Goal: Task Accomplishment & Management: Manage account settings

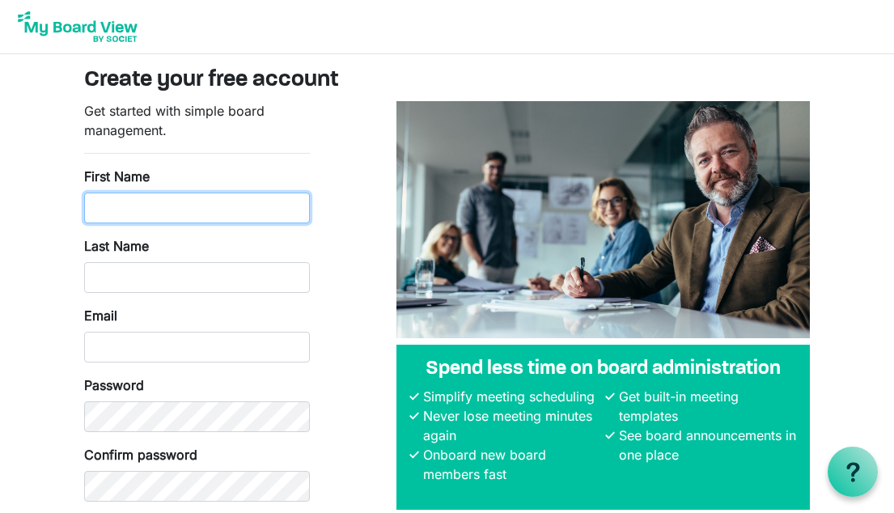
click at [268, 219] on input "First Name" at bounding box center [197, 208] width 226 height 31
type input "Selwyn"
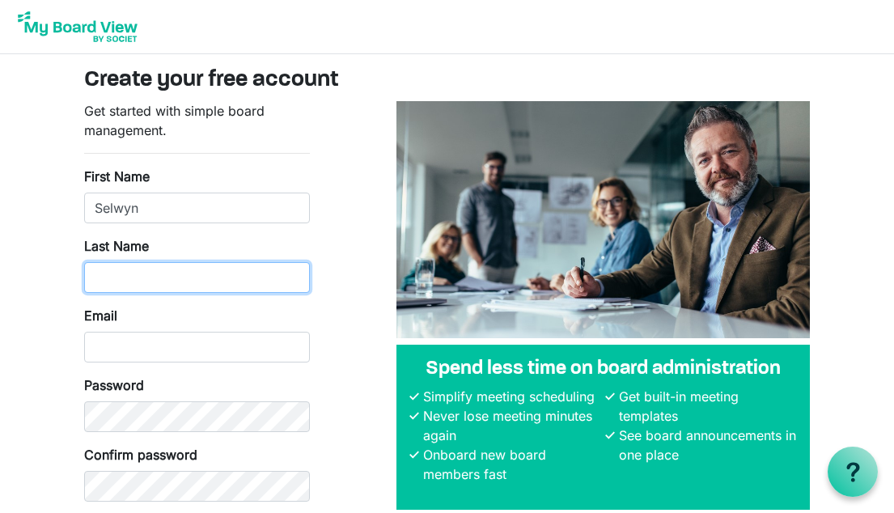
type input "Collaco"
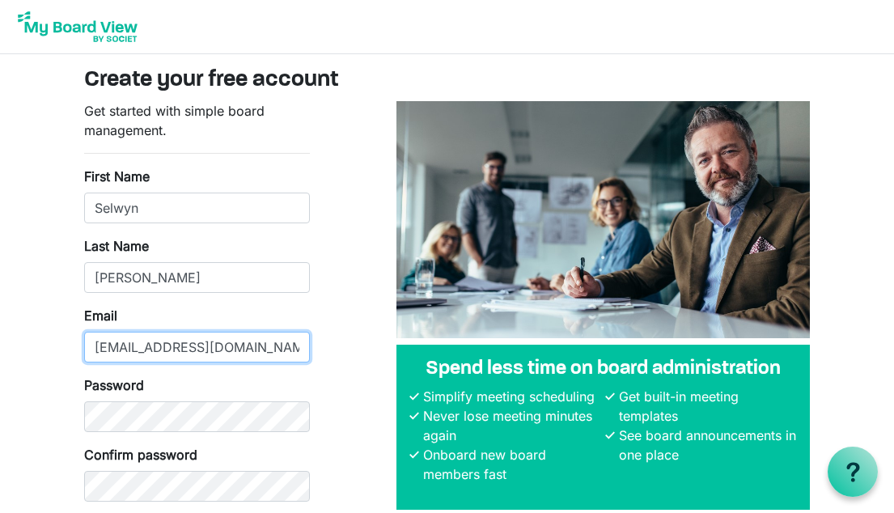
click at [210, 355] on input "selwyn@goatoronto.com" at bounding box center [197, 347] width 226 height 31
drag, startPoint x: 243, startPoint y: 352, endPoint x: 27, endPoint y: 384, distance: 218.5
click at [27, 384] on body "Create your free account Get started with simple board management. First Name S…" at bounding box center [447, 285] width 894 height 571
type input "info@goatoronto.com"
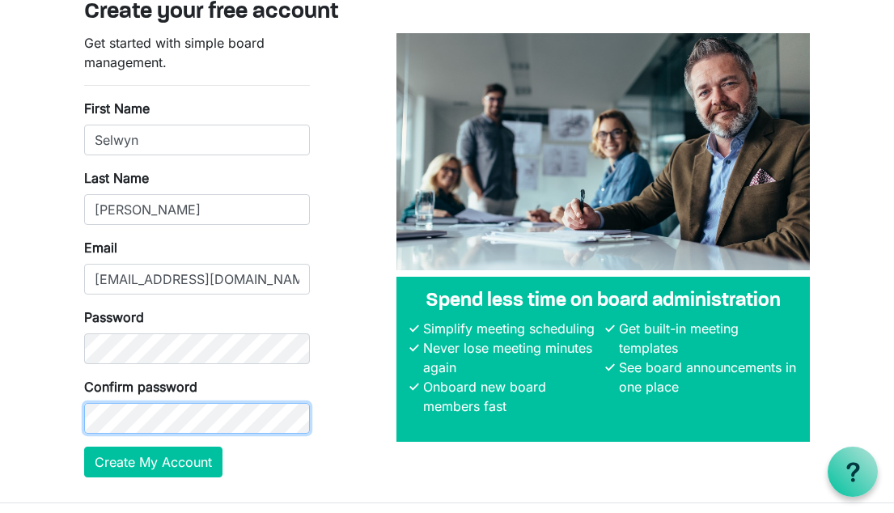
scroll to position [106, 0]
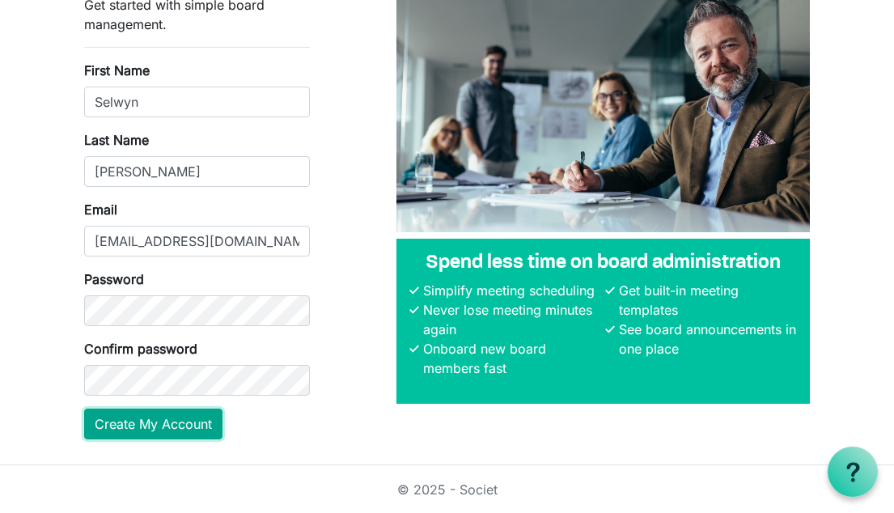
click at [219, 422] on button "Create My Account" at bounding box center [153, 424] width 138 height 31
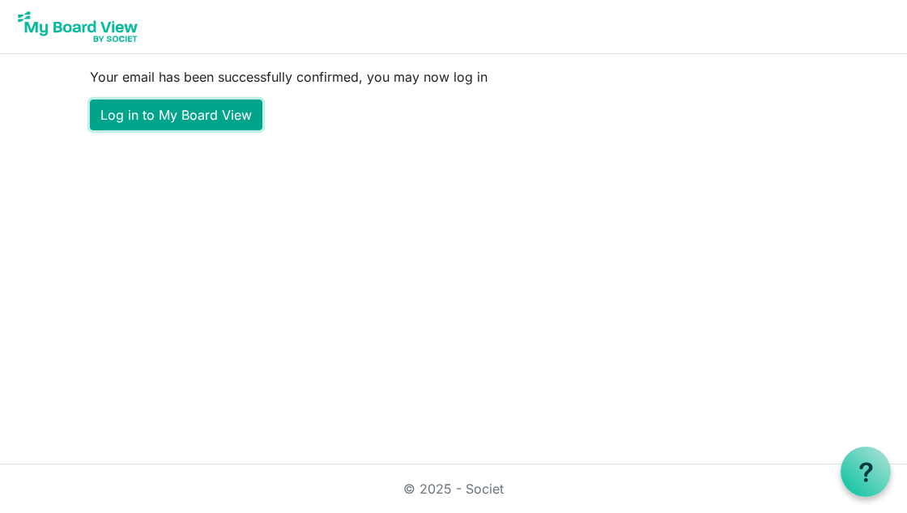
click at [176, 123] on link "Log in to My Board View" at bounding box center [176, 115] width 172 height 31
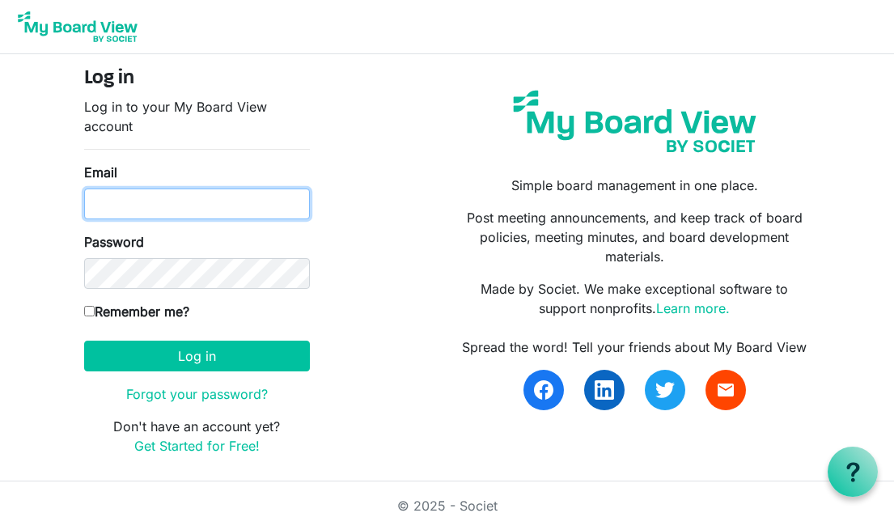
click at [165, 207] on input "Email" at bounding box center [197, 204] width 226 height 31
type input "info@goatoronto.com"
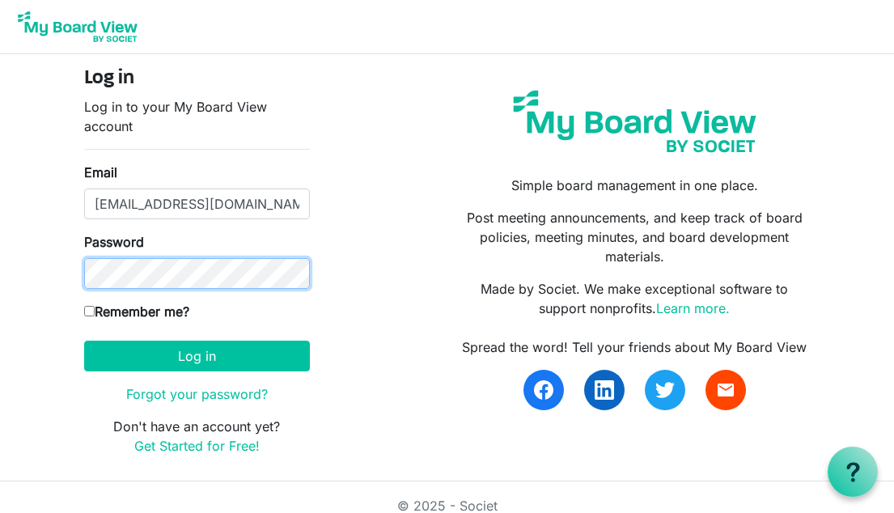
click at [84, 341] on button "Log in" at bounding box center [197, 356] width 226 height 31
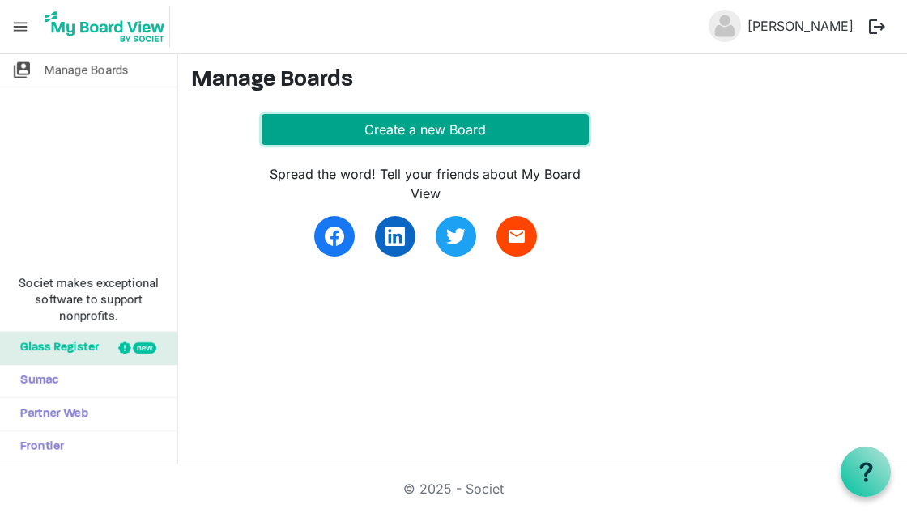
click at [355, 135] on button "Create a new Board" at bounding box center [424, 129] width 327 height 31
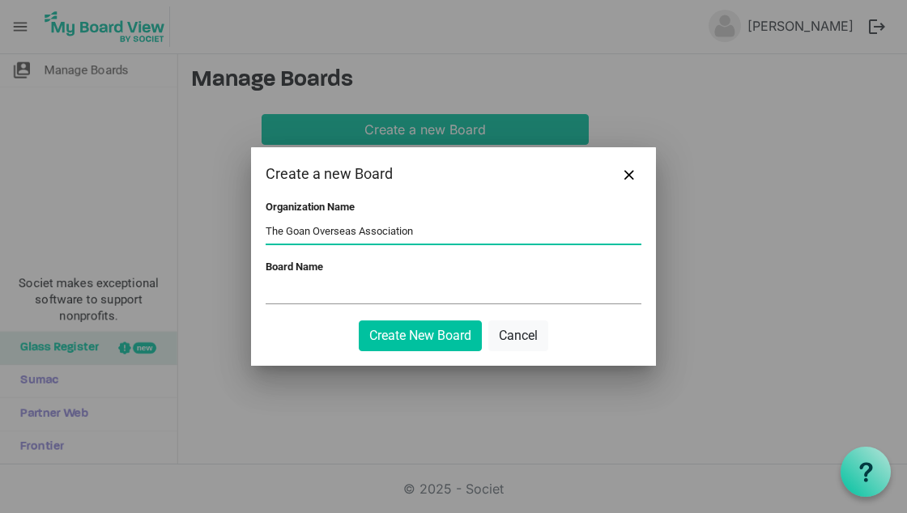
type input "The Goan Overseas Association"
click at [343, 299] on input "Board Name" at bounding box center [453, 291] width 376 height 24
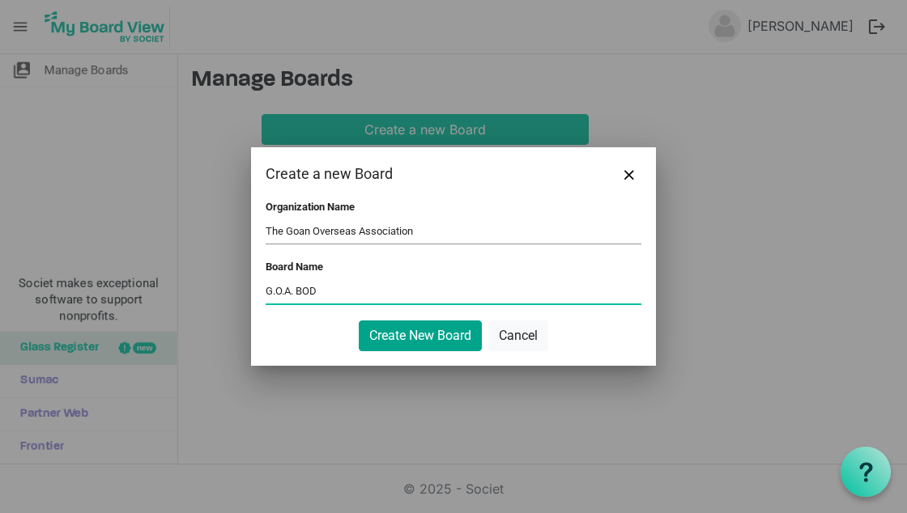
type input "G.O.A. BOD"
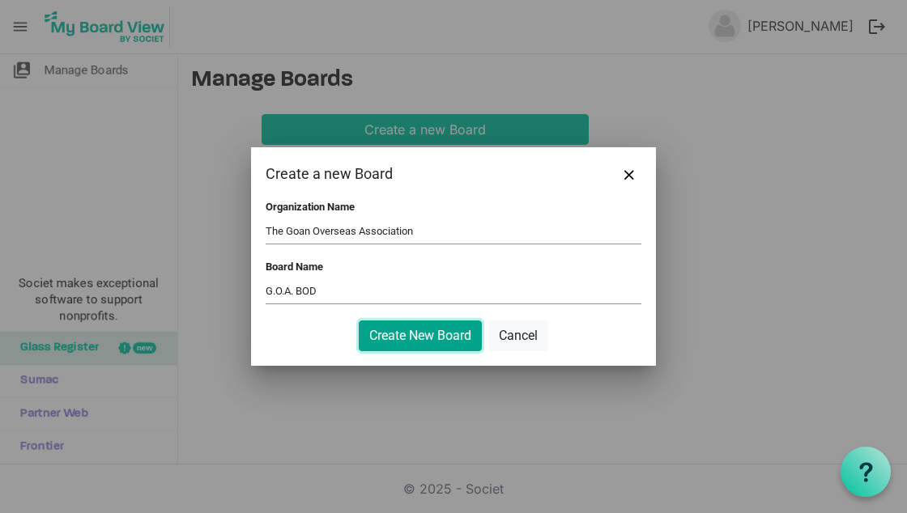
drag, startPoint x: 395, startPoint y: 342, endPoint x: 389, endPoint y: 321, distance: 22.0
click at [389, 321] on button "Create New Board" at bounding box center [420, 336] width 123 height 31
click at [435, 331] on button "Create New Board" at bounding box center [420, 336] width 123 height 31
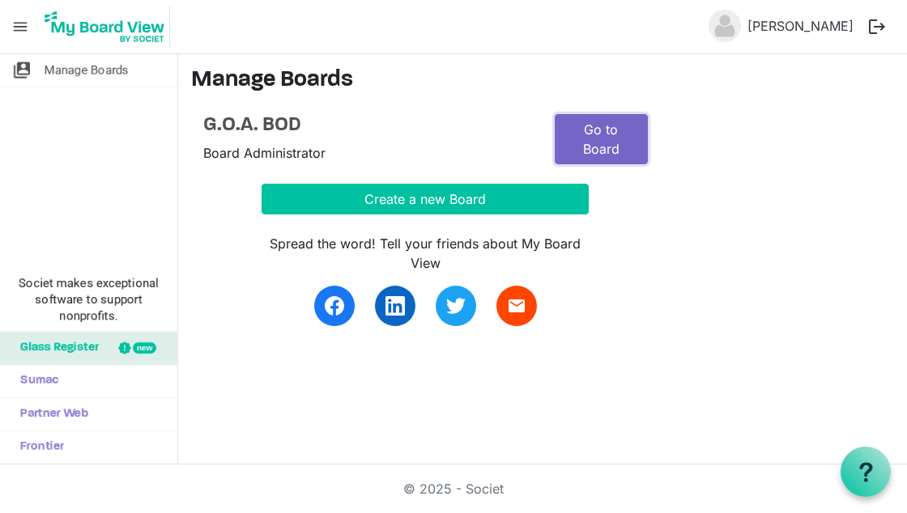
click at [635, 134] on link "Go to Board" at bounding box center [600, 139] width 93 height 50
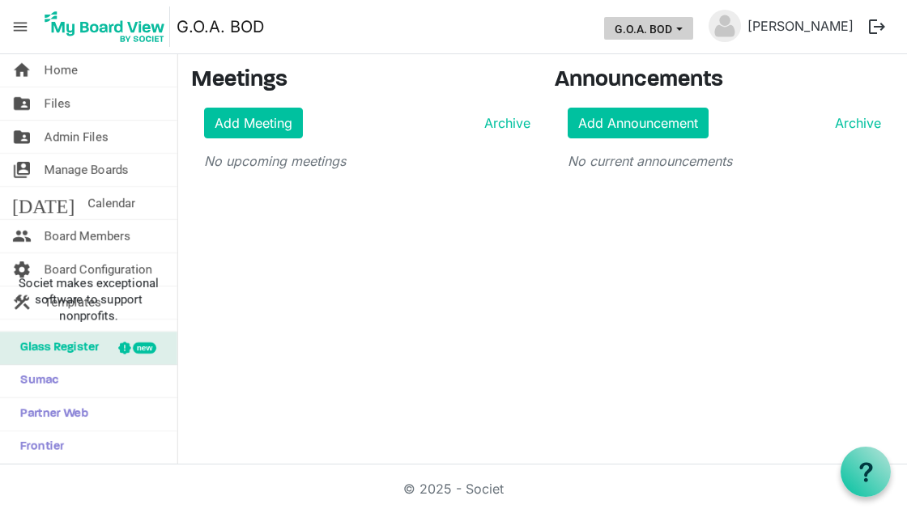
click at [686, 28] on span "G.O.A. BOD dropdownbutton" at bounding box center [679, 29] width 15 height 6
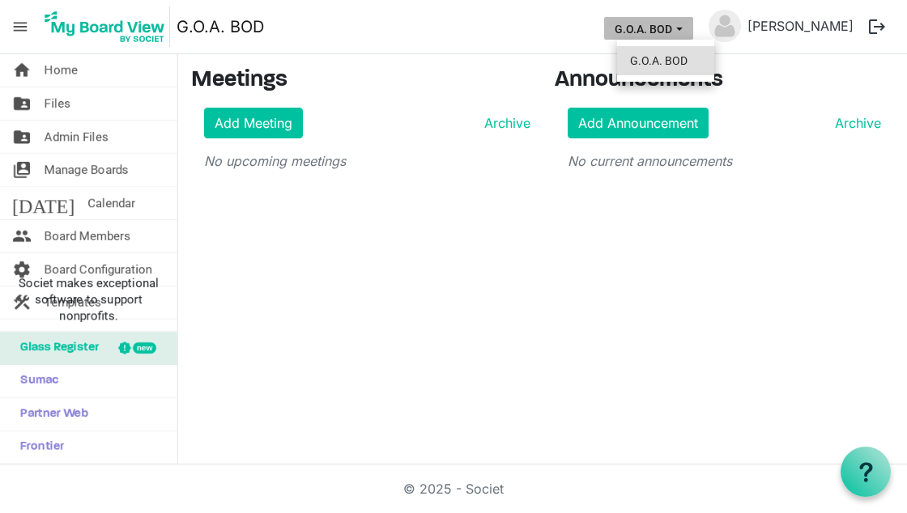
click at [659, 61] on li "G.O.A. BOD" at bounding box center [665, 60] width 97 height 29
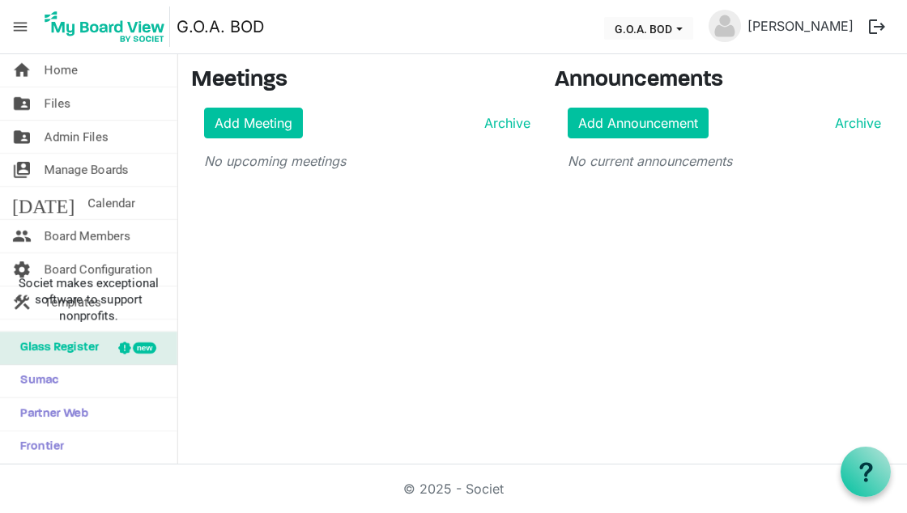
click at [148, 37] on img at bounding box center [105, 26] width 130 height 40
click at [100, 63] on link "home Home" at bounding box center [88, 70] width 177 height 32
click at [50, 101] on span "Files" at bounding box center [58, 103] width 26 height 32
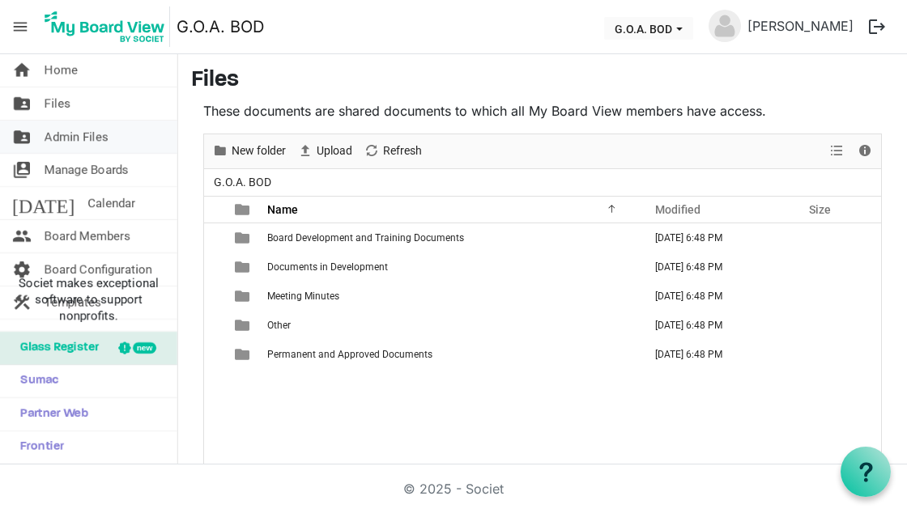
click at [67, 138] on span "Admin Files" at bounding box center [77, 137] width 64 height 32
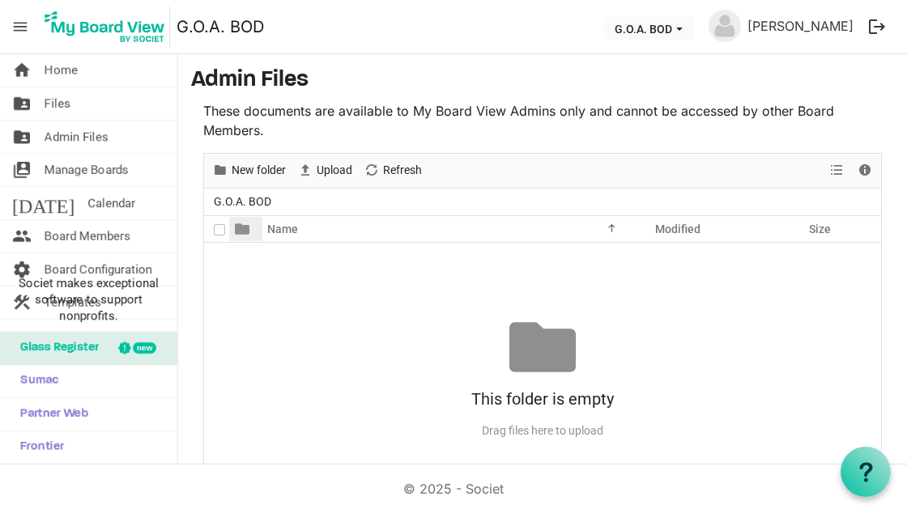
click at [256, 226] on div at bounding box center [248, 229] width 39 height 24
click at [253, 226] on div at bounding box center [248, 229] width 39 height 24
click at [255, 236] on div at bounding box center [248, 229] width 39 height 24
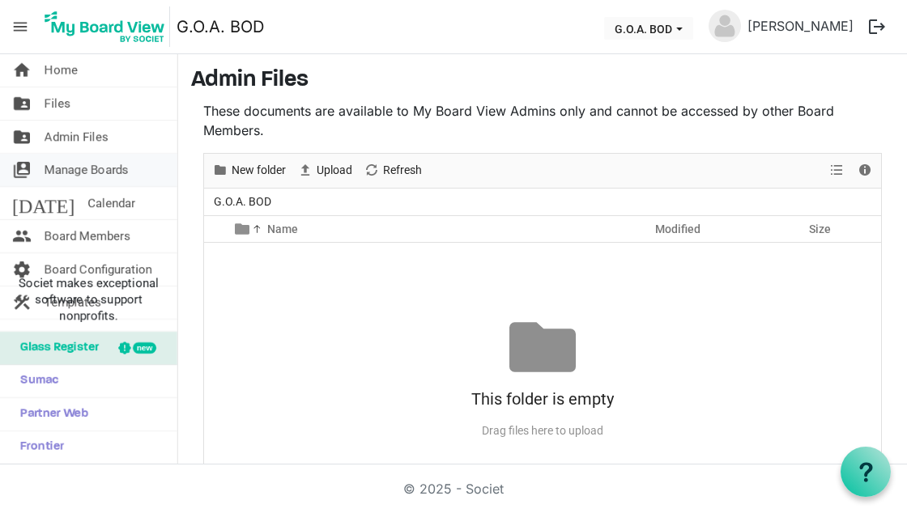
click at [49, 159] on span "Manage Boards" at bounding box center [87, 170] width 84 height 32
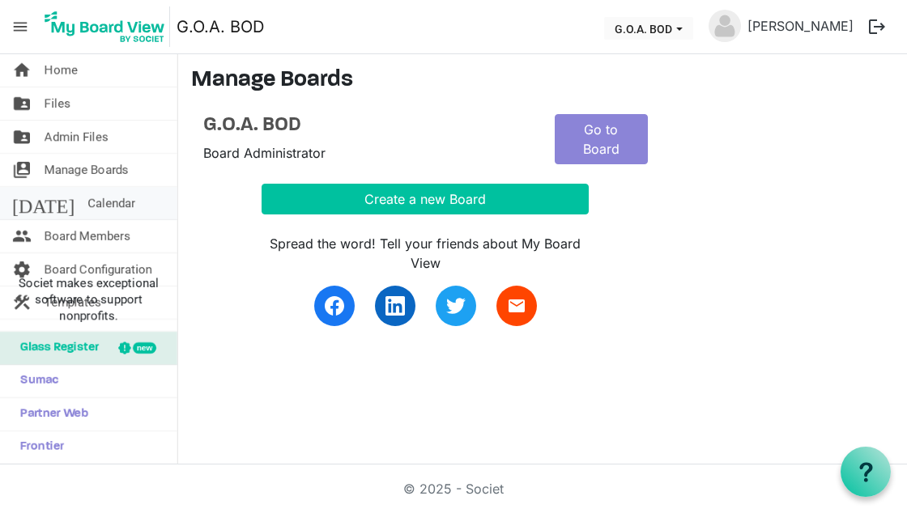
click at [87, 207] on span "Calendar" at bounding box center [111, 203] width 48 height 32
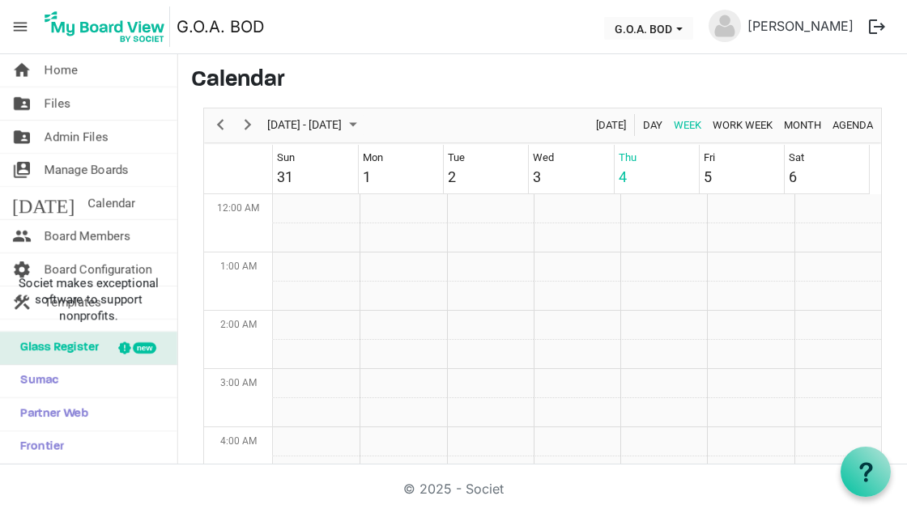
scroll to position [525, 0]
click at [67, 235] on span "Board Members" at bounding box center [88, 236] width 86 height 32
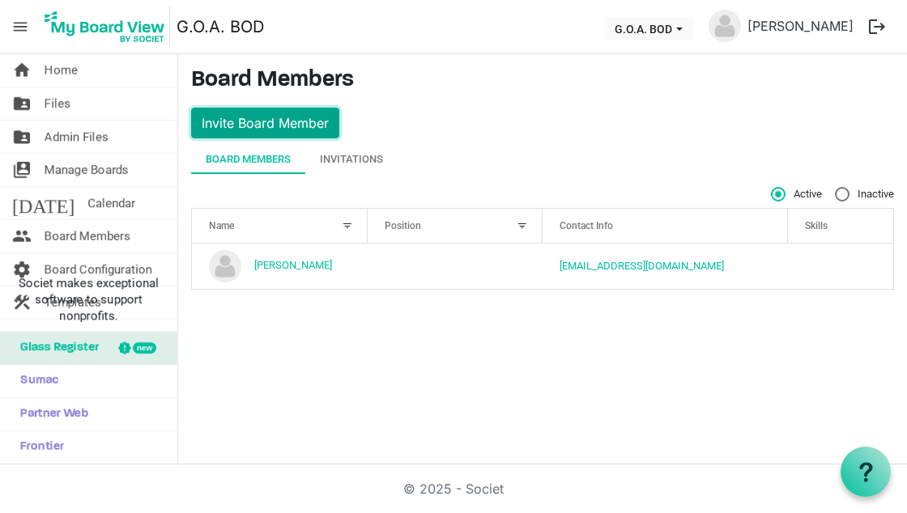
click at [310, 113] on button "Invite Board Member" at bounding box center [265, 123] width 148 height 31
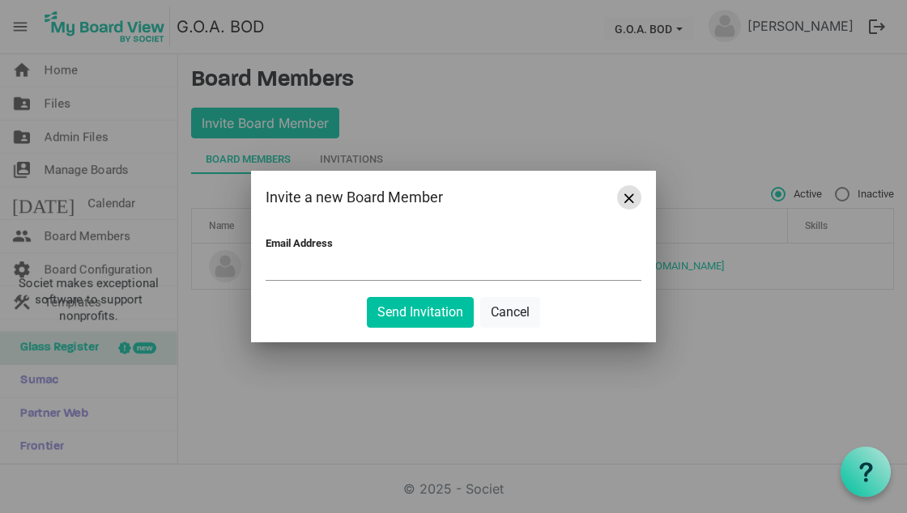
click at [635, 188] on button "Close" at bounding box center [629, 197] width 24 height 24
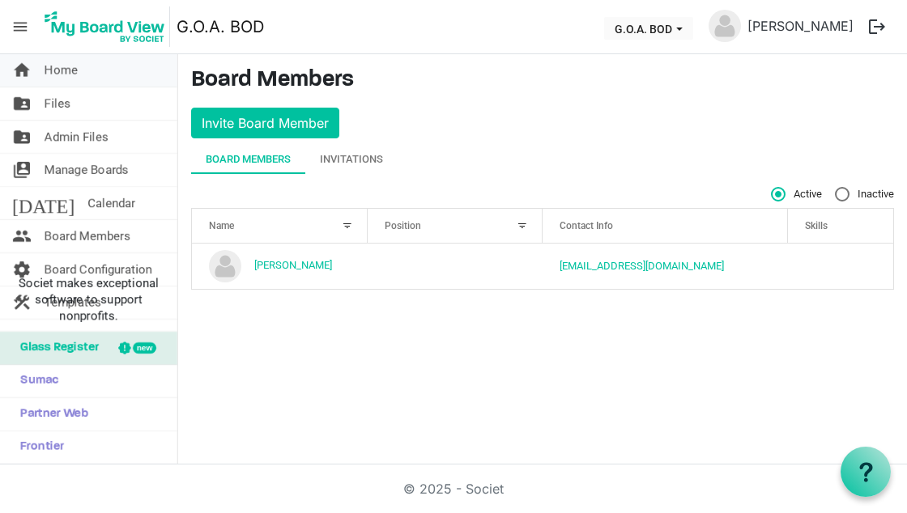
click at [100, 78] on link "home Home" at bounding box center [88, 70] width 177 height 32
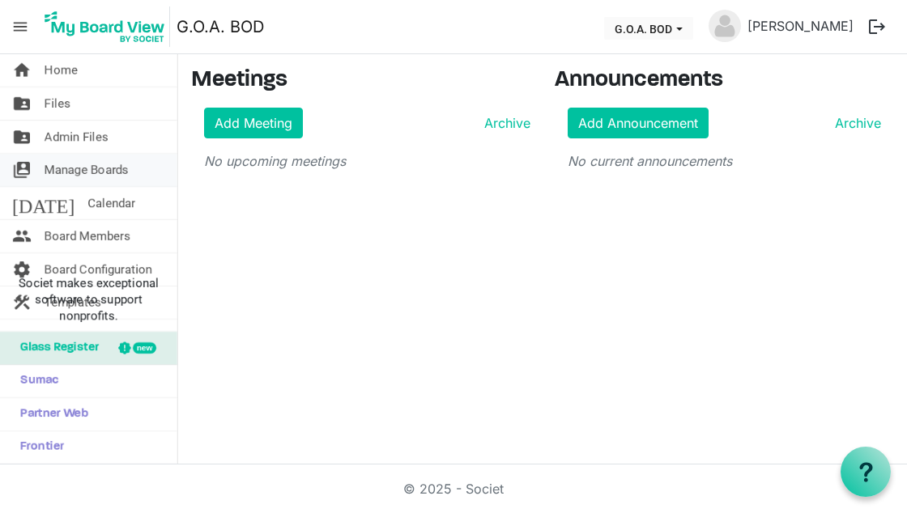
click at [89, 164] on span "Manage Boards" at bounding box center [87, 170] width 84 height 32
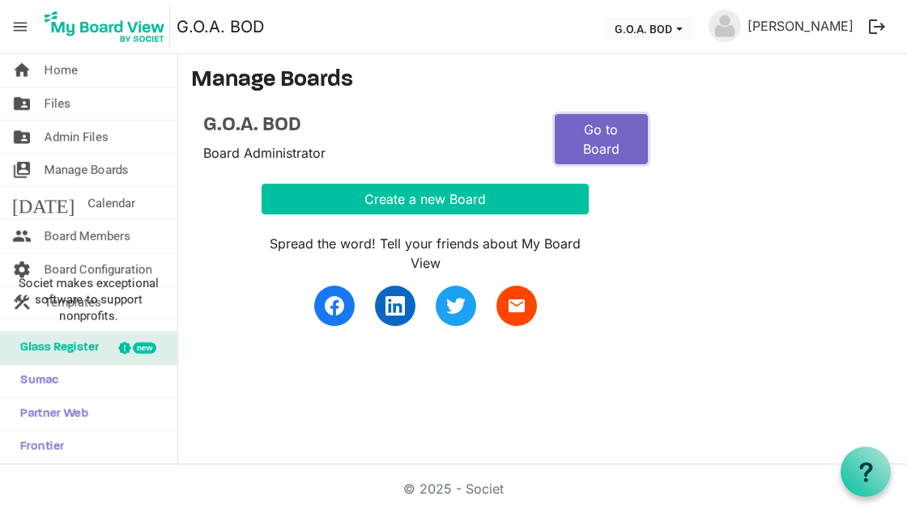
click at [586, 137] on link "Go to Board" at bounding box center [600, 139] width 93 height 50
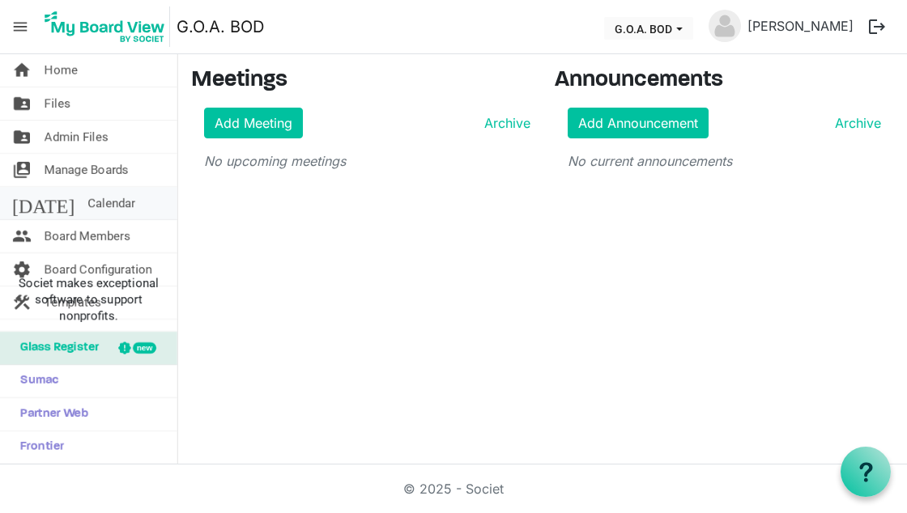
click at [87, 208] on span "Calendar" at bounding box center [111, 203] width 48 height 32
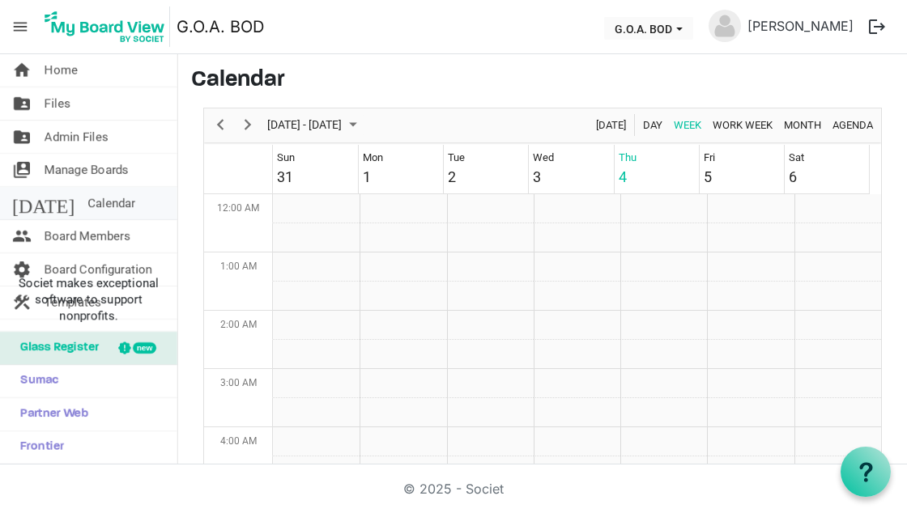
scroll to position [525, 0]
click at [53, 242] on span "Board Members" at bounding box center [88, 236] width 86 height 32
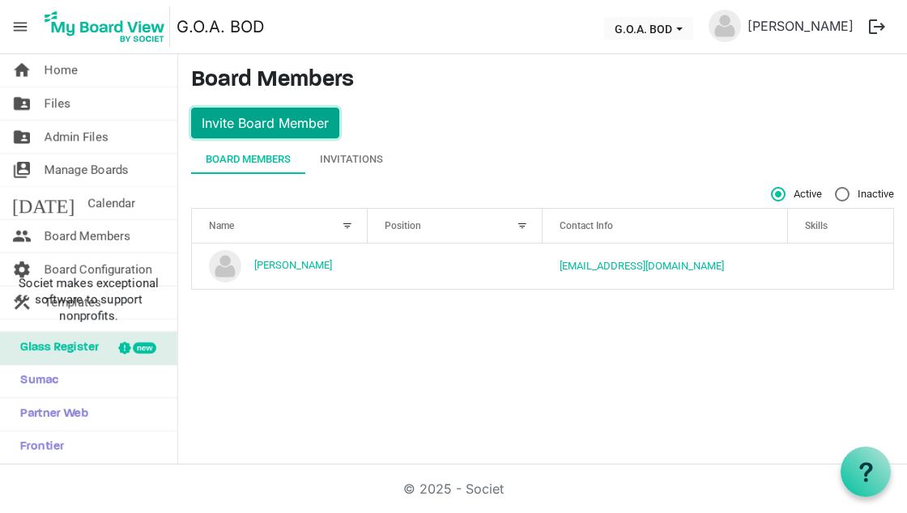
click at [303, 125] on button "Invite Board Member" at bounding box center [265, 123] width 148 height 31
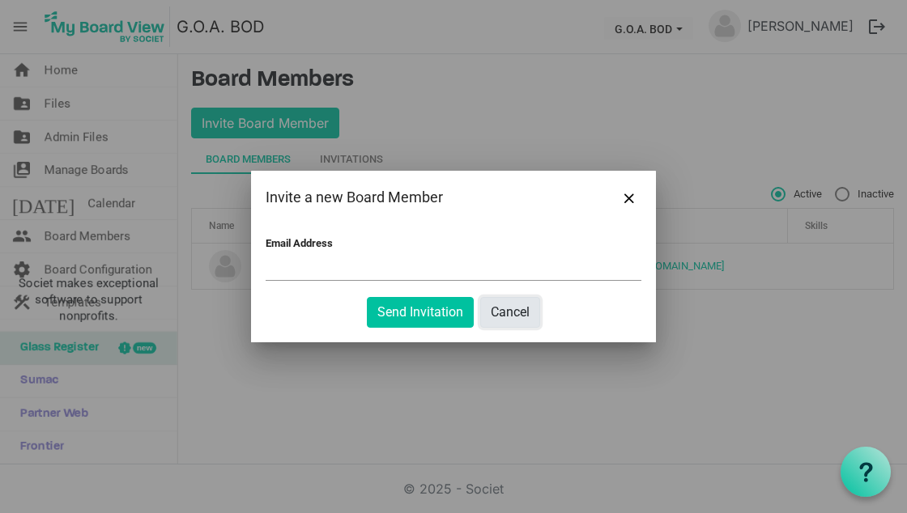
click at [503, 317] on button "Cancel" at bounding box center [510, 312] width 60 height 31
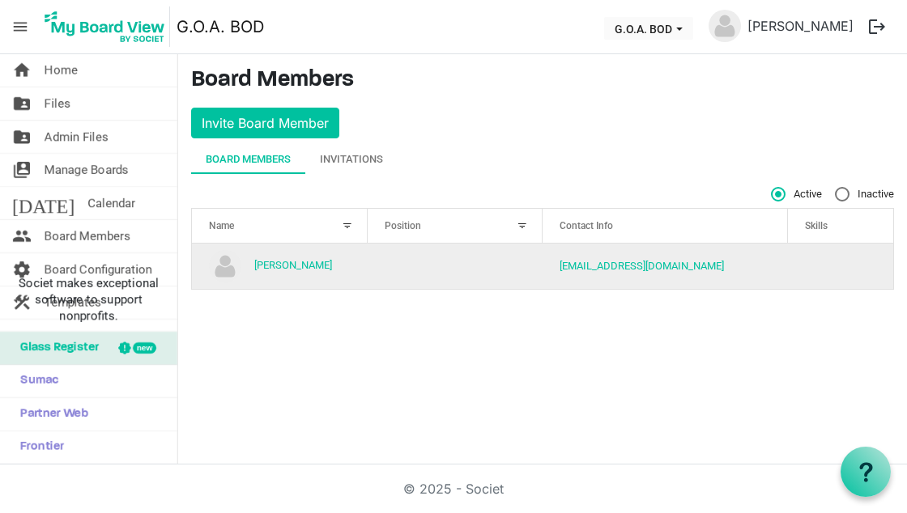
click at [326, 268] on td "[PERSON_NAME]" at bounding box center [280, 266] width 176 height 45
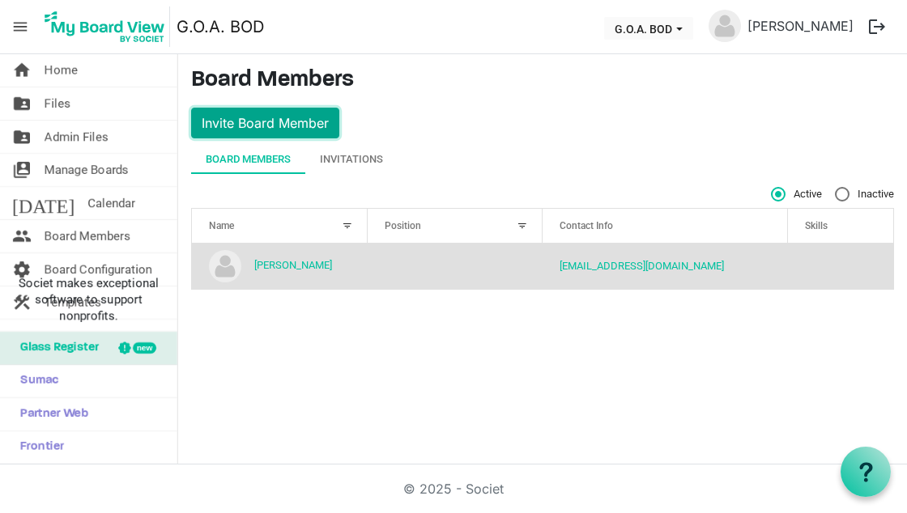
click at [321, 118] on button "Invite Board Member" at bounding box center [265, 123] width 148 height 31
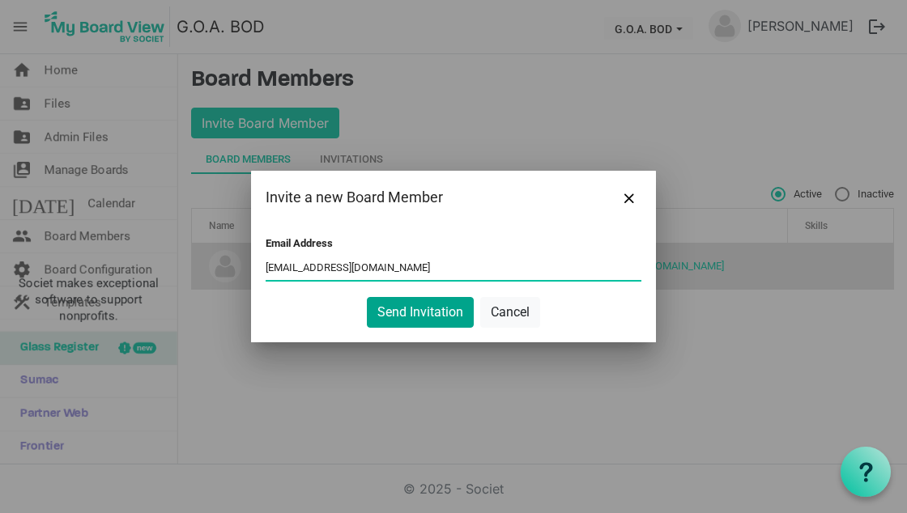
type input "dexter@goatoronto.com"
click at [385, 305] on button "Send Invitation" at bounding box center [420, 312] width 107 height 31
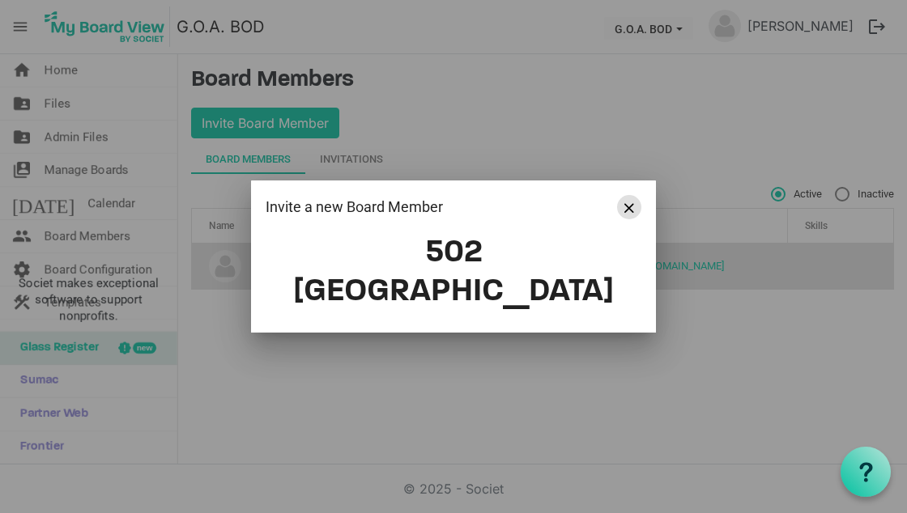
click at [622, 219] on button "Close" at bounding box center [629, 207] width 24 height 24
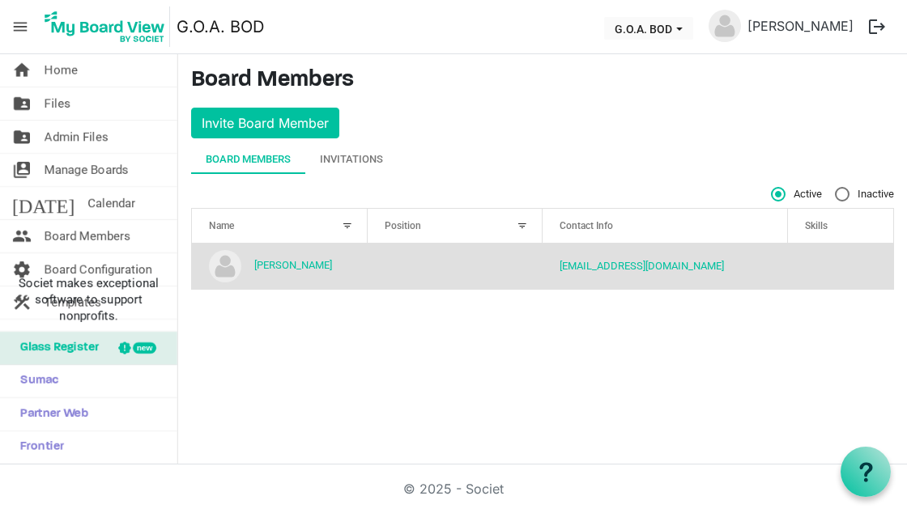
click at [397, 223] on span "Position" at bounding box center [402, 225] width 36 height 11
click at [623, 147] on div "Board Members Invitations" at bounding box center [542, 159] width 703 height 29
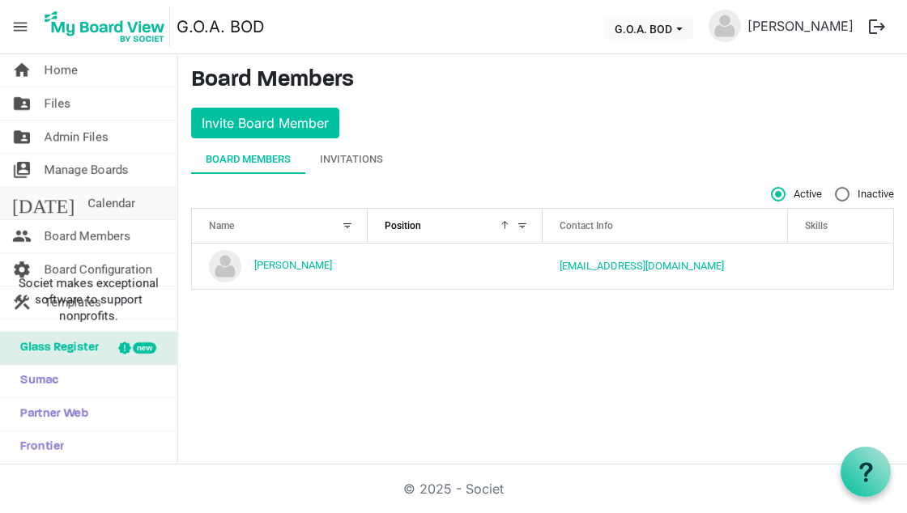
click at [87, 212] on span "Calendar" at bounding box center [111, 203] width 48 height 32
click at [82, 172] on span "Manage Boards" at bounding box center [87, 170] width 84 height 32
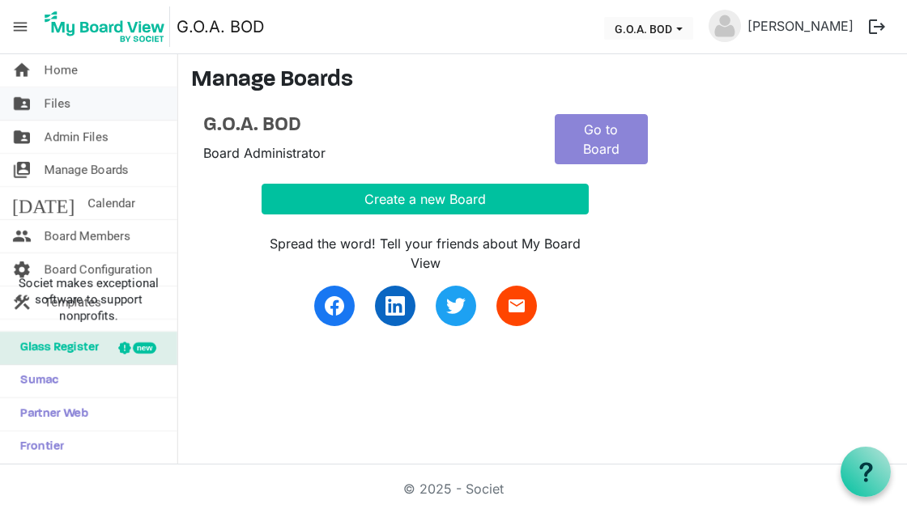
click at [82, 116] on link "folder_shared Files" at bounding box center [88, 103] width 177 height 32
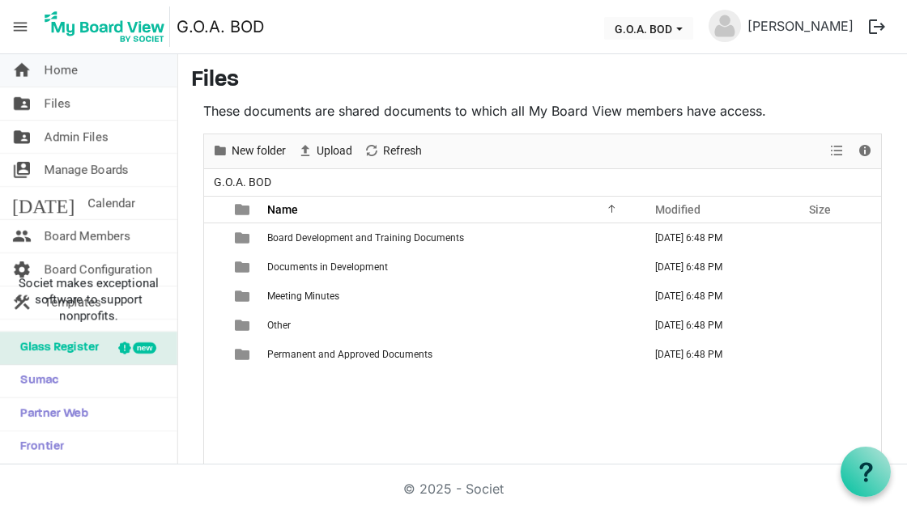
click at [103, 72] on link "home Home" at bounding box center [88, 70] width 177 height 32
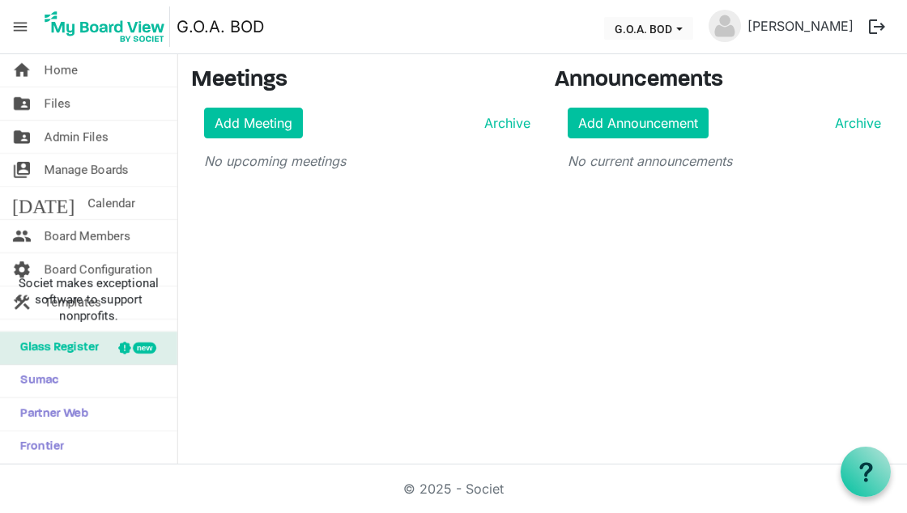
click at [27, 22] on span "menu" at bounding box center [20, 26] width 31 height 31
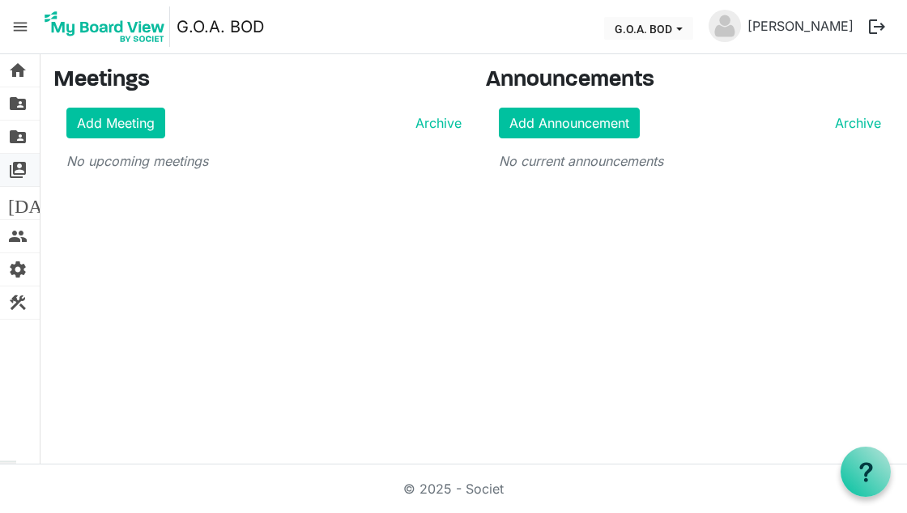
click at [11, 168] on span "switch_account" at bounding box center [17, 170] width 19 height 32
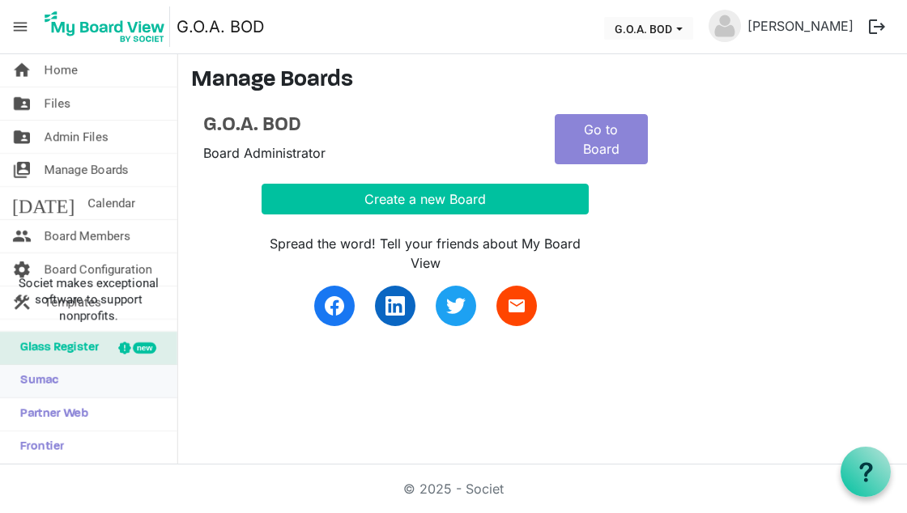
click at [62, 386] on link "Sumac" at bounding box center [88, 381] width 177 height 32
